Goal: Check status: Check status

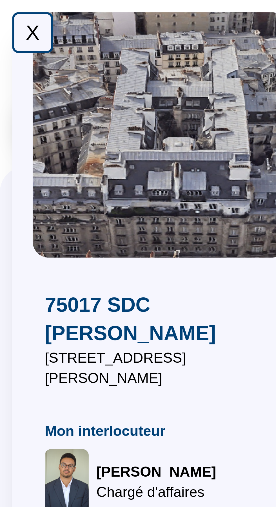
click at [9, 12] on div "X" at bounding box center [8, 8] width 11 height 11
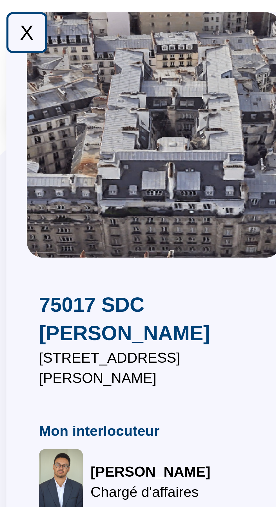
click at [9, 12] on div "X" at bounding box center [8, 8] width 11 height 11
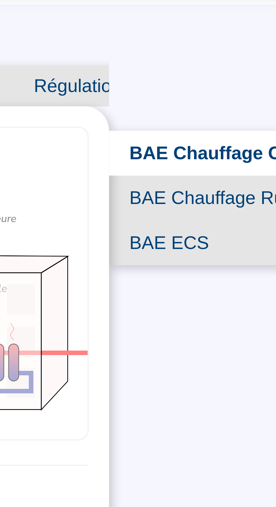
click at [197, 69] on span "Régulation prédictive" at bounding box center [205, 68] width 59 height 11
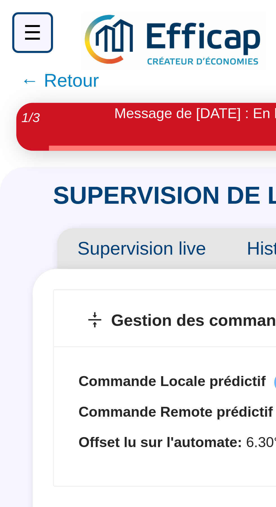
click at [36, 69] on span "Supervision live" at bounding box center [39, 68] width 47 height 11
